Goal: Find specific page/section: Find specific page/section

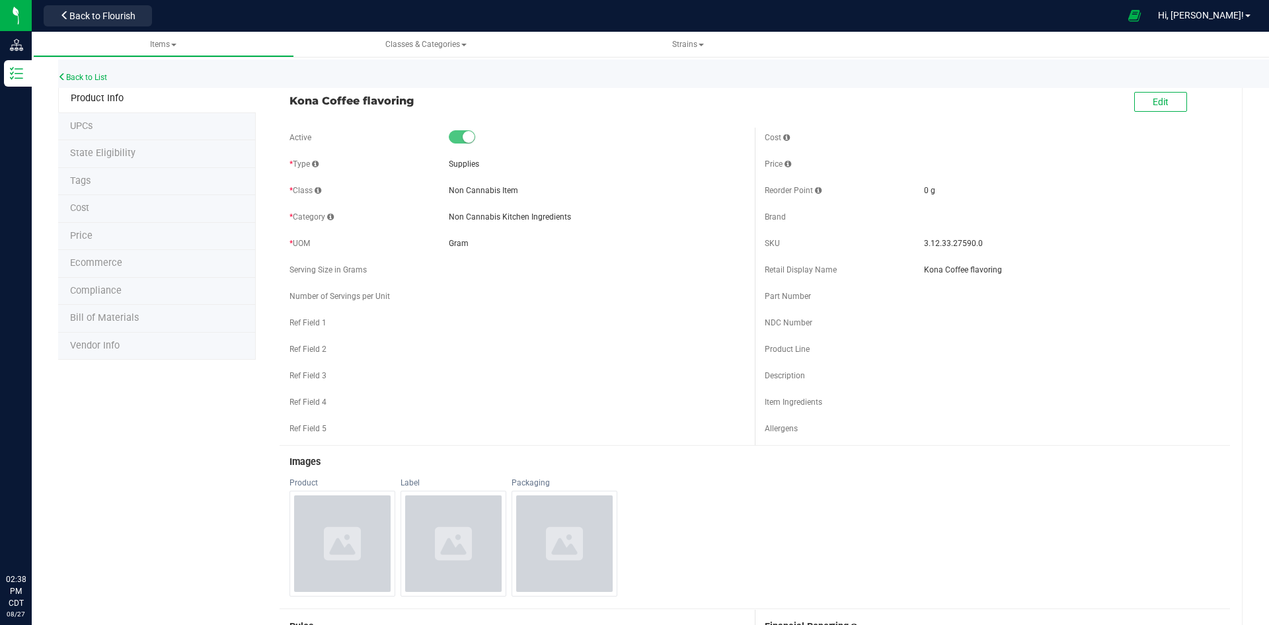
click at [116, 16] on span "Back to Flourish" at bounding box center [102, 16] width 66 height 11
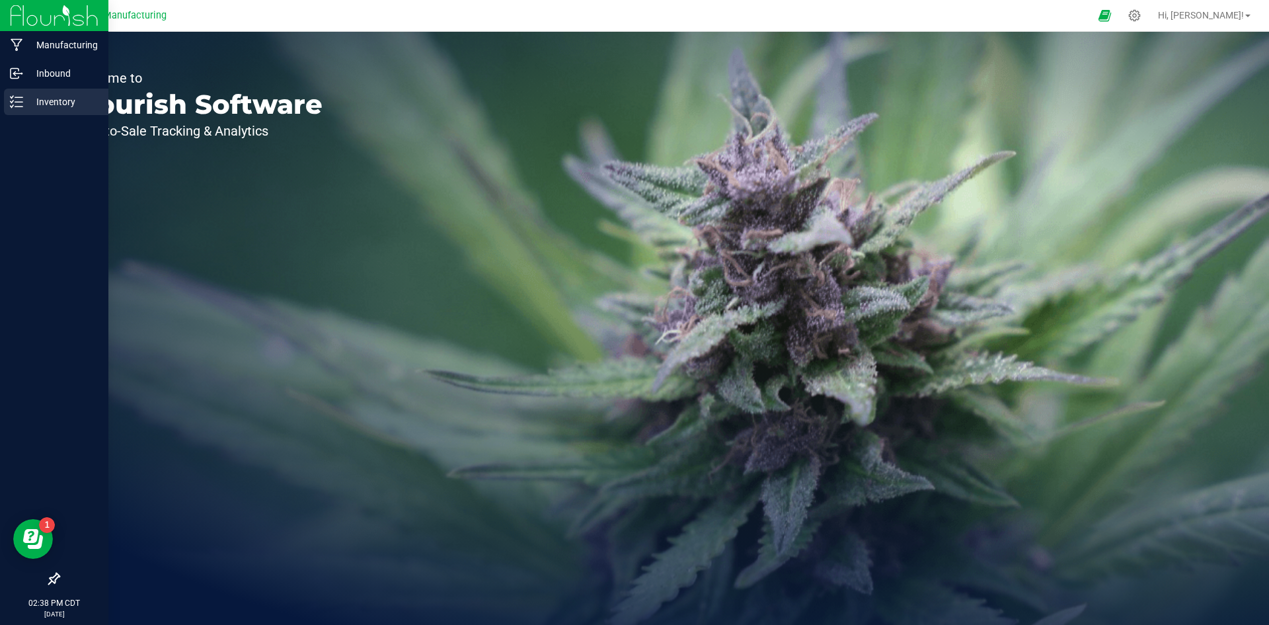
click at [24, 103] on p "Inventory" at bounding box center [62, 102] width 79 height 16
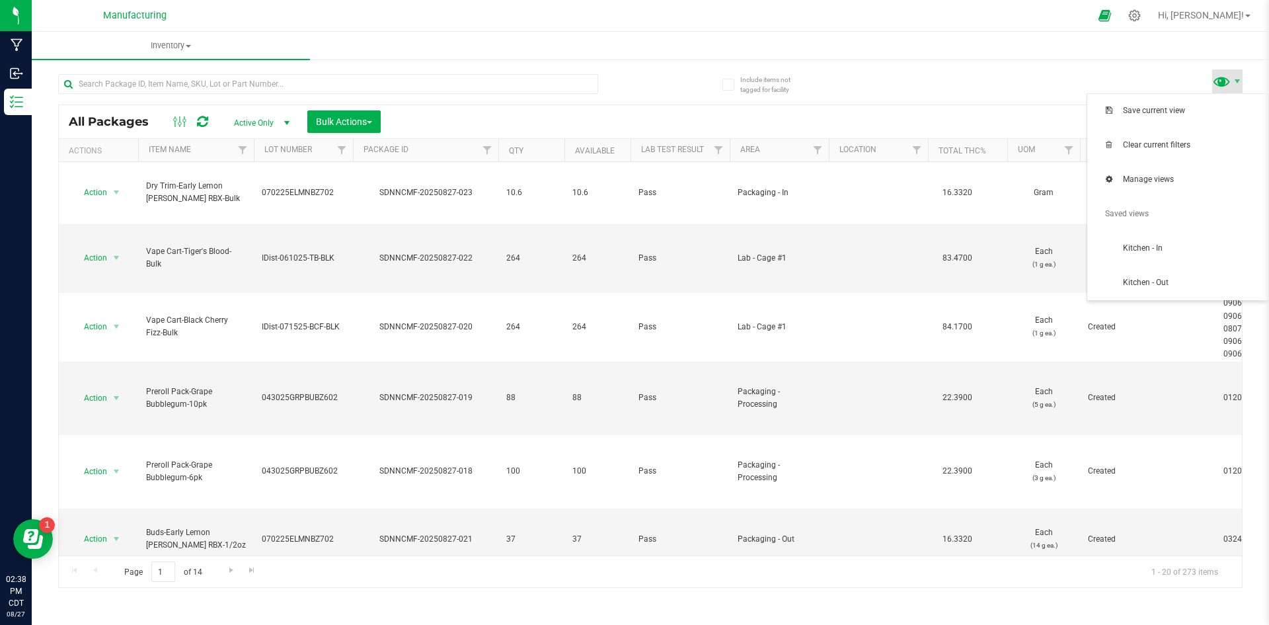
click at [1219, 78] on span at bounding box center [1221, 80] width 19 height 19
click at [1154, 237] on span "Kitchen - In" at bounding box center [1177, 248] width 165 height 26
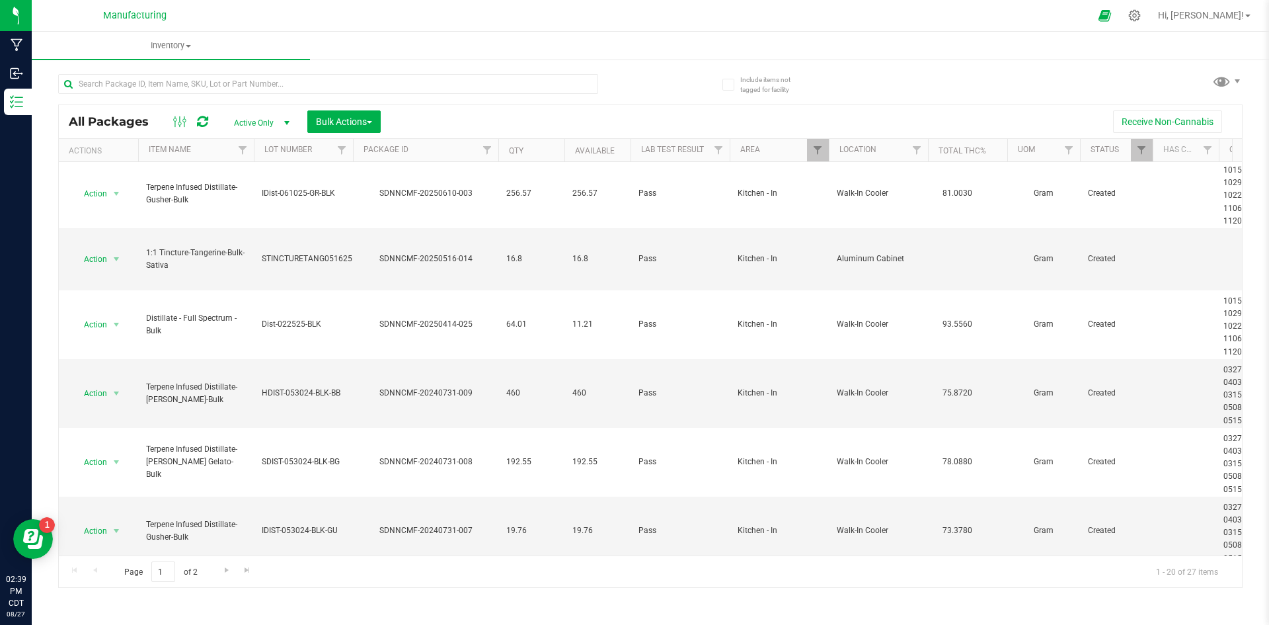
scroll to position [825, 0]
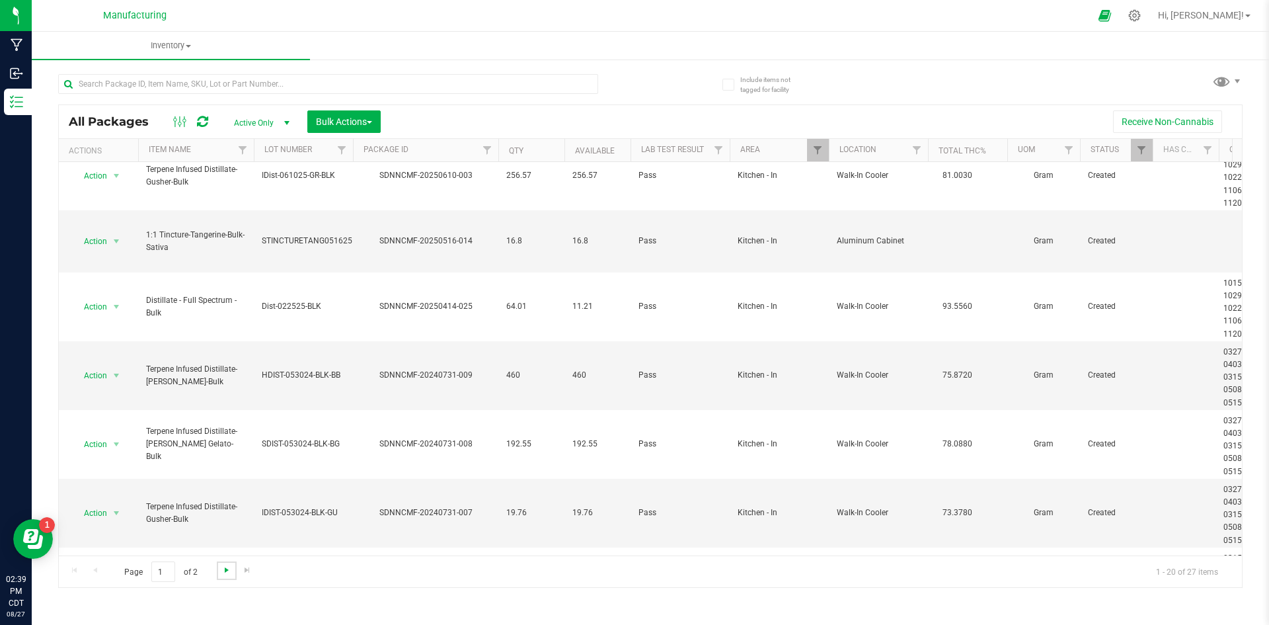
click at [223, 573] on span "Go to the next page" at bounding box center [226, 570] width 11 height 11
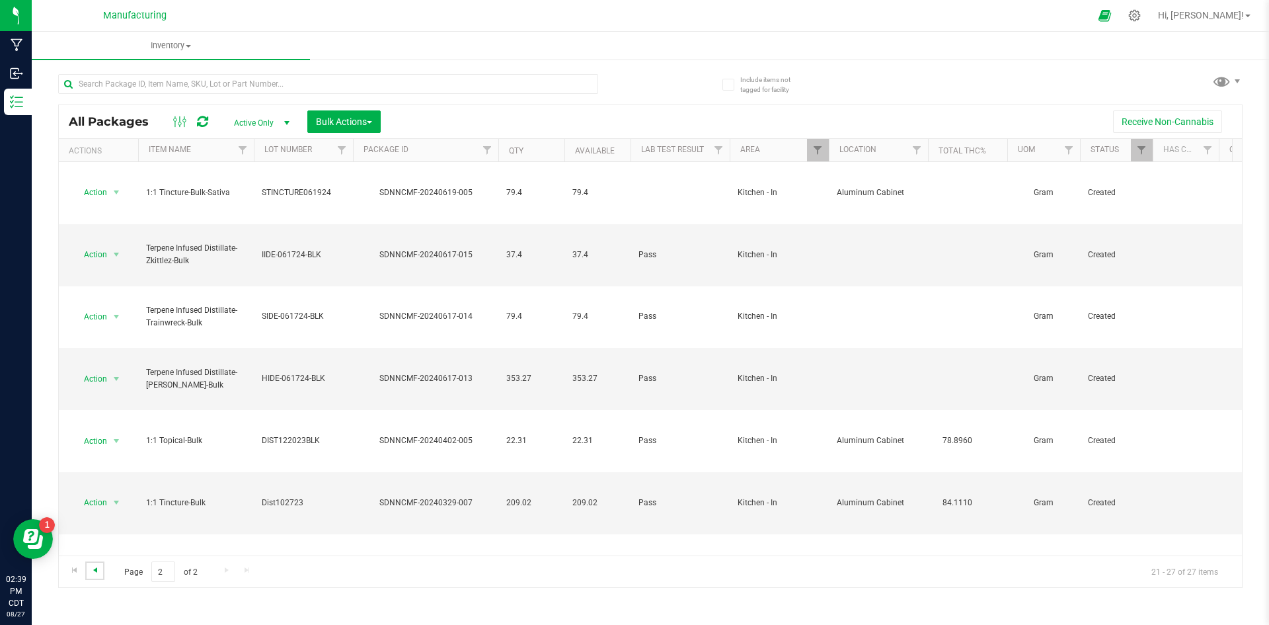
click at [94, 573] on span "Go to the previous page" at bounding box center [95, 570] width 11 height 11
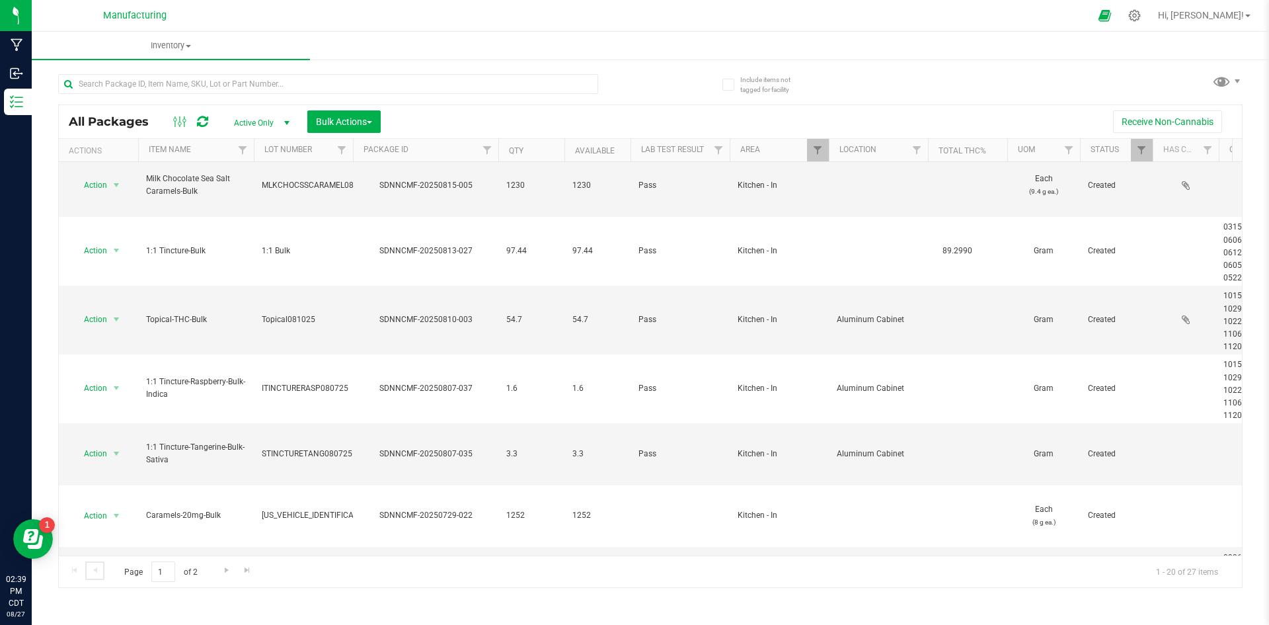
scroll to position [354, 0]
